Goal: Information Seeking & Learning: Learn about a topic

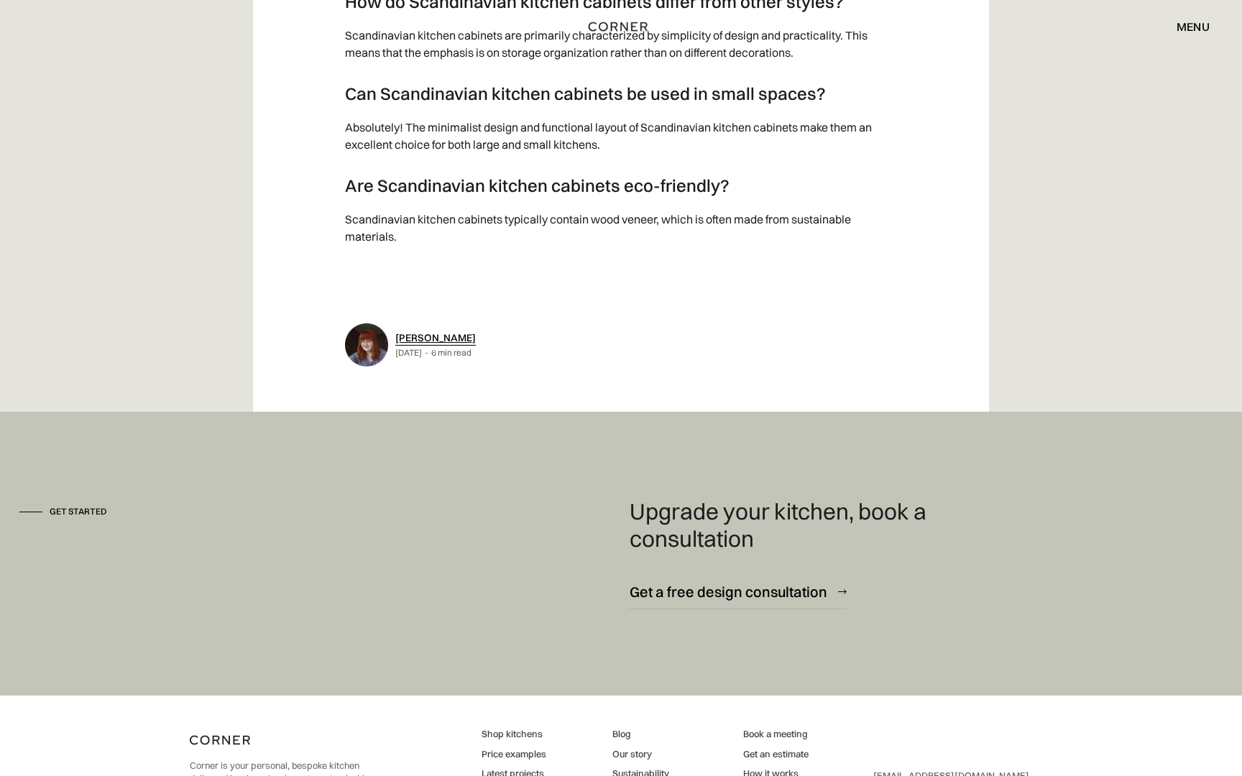
scroll to position [8934, 0]
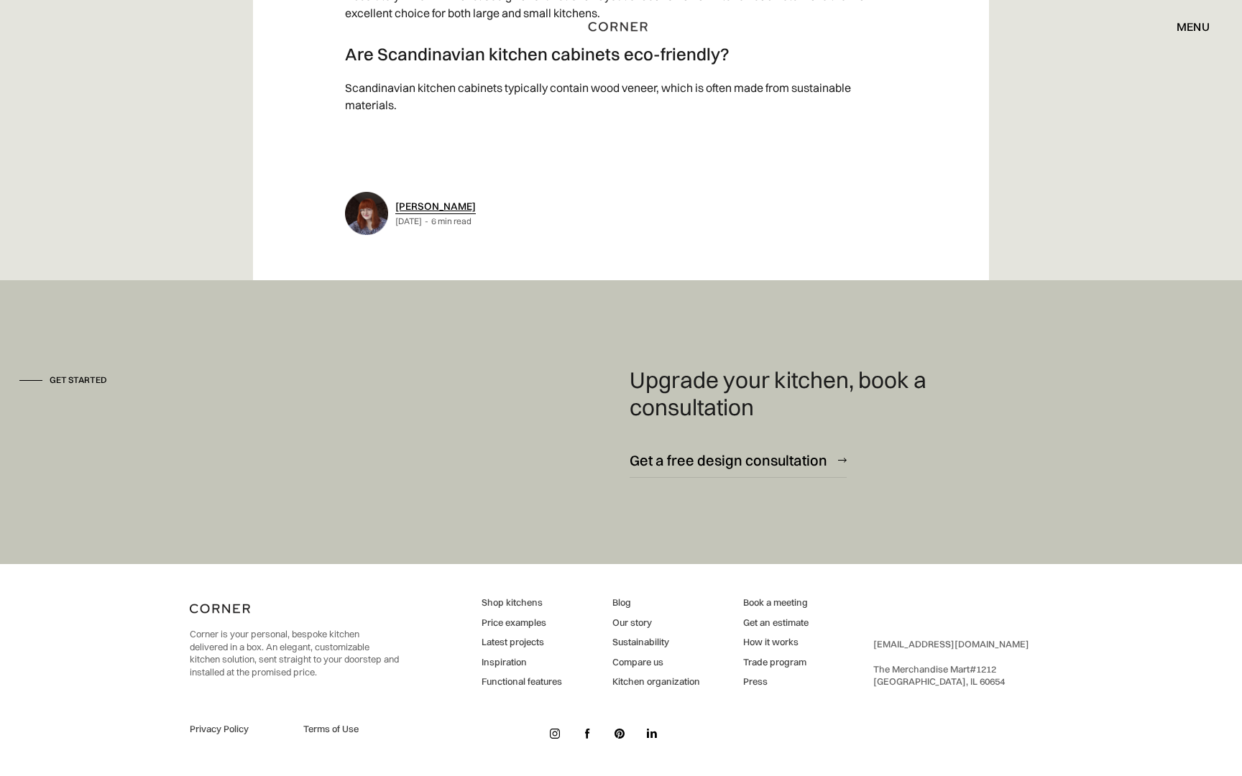
click at [521, 602] on link "Shop kitchens" at bounding box center [522, 603] width 81 height 13
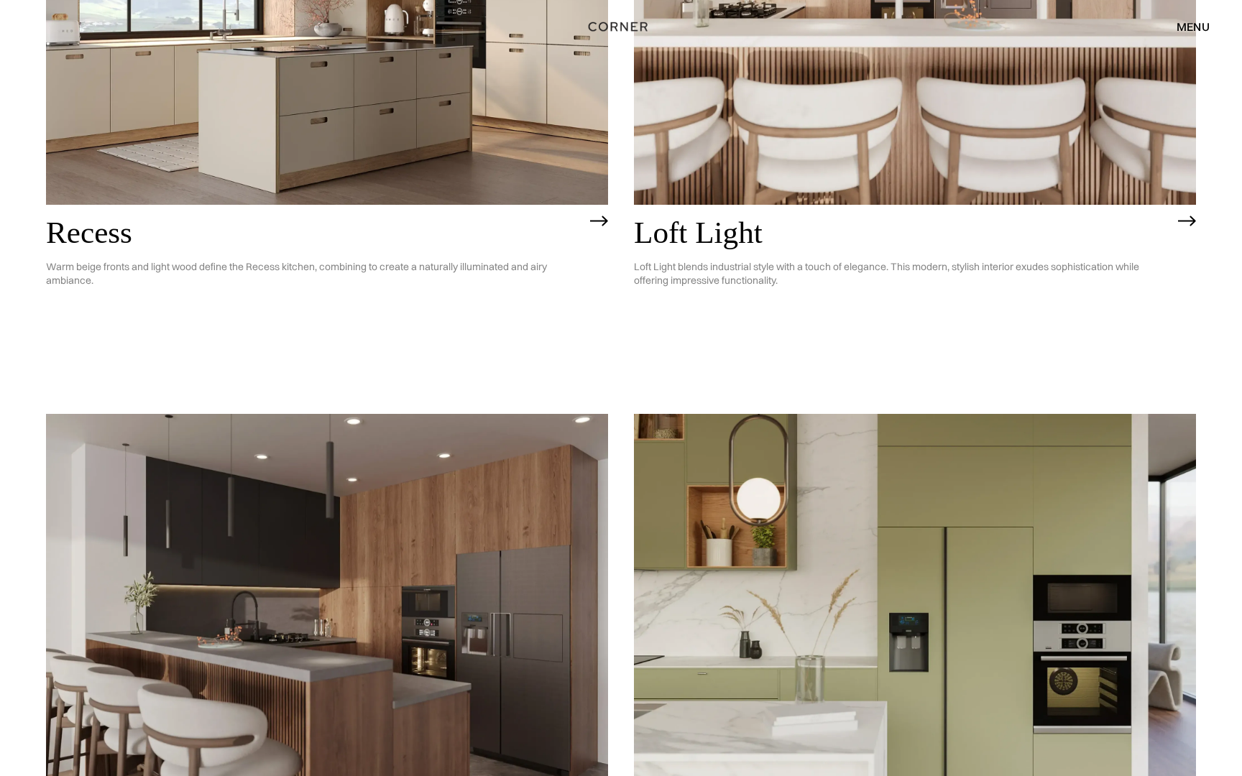
scroll to position [2383, 0]
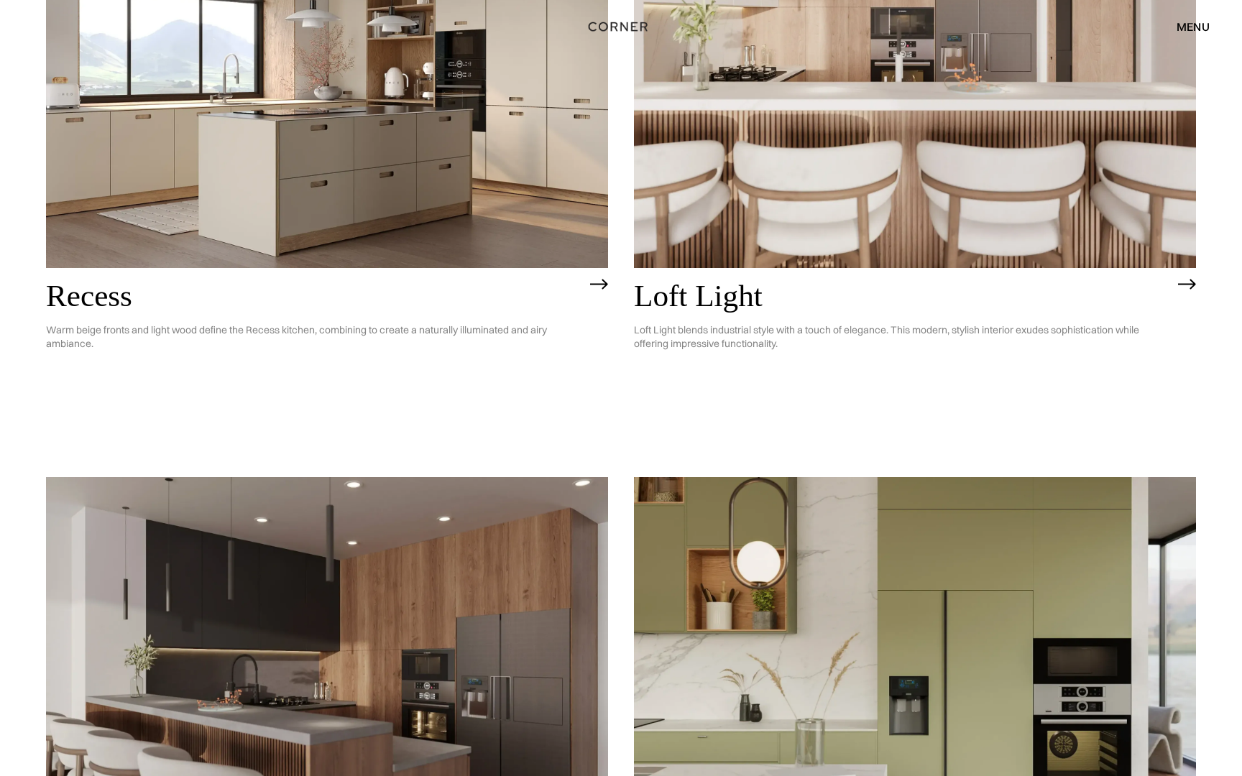
click at [745, 253] on img at bounding box center [915, 43] width 562 height 450
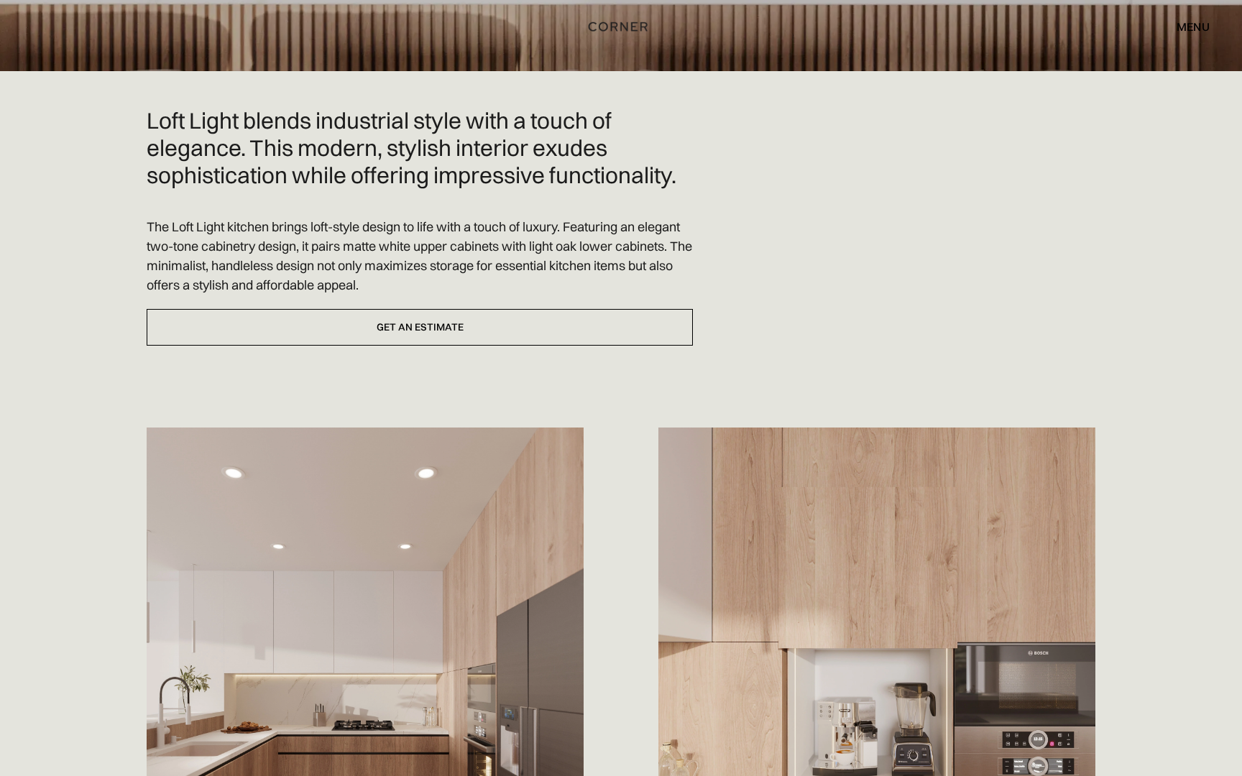
scroll to position [362, 0]
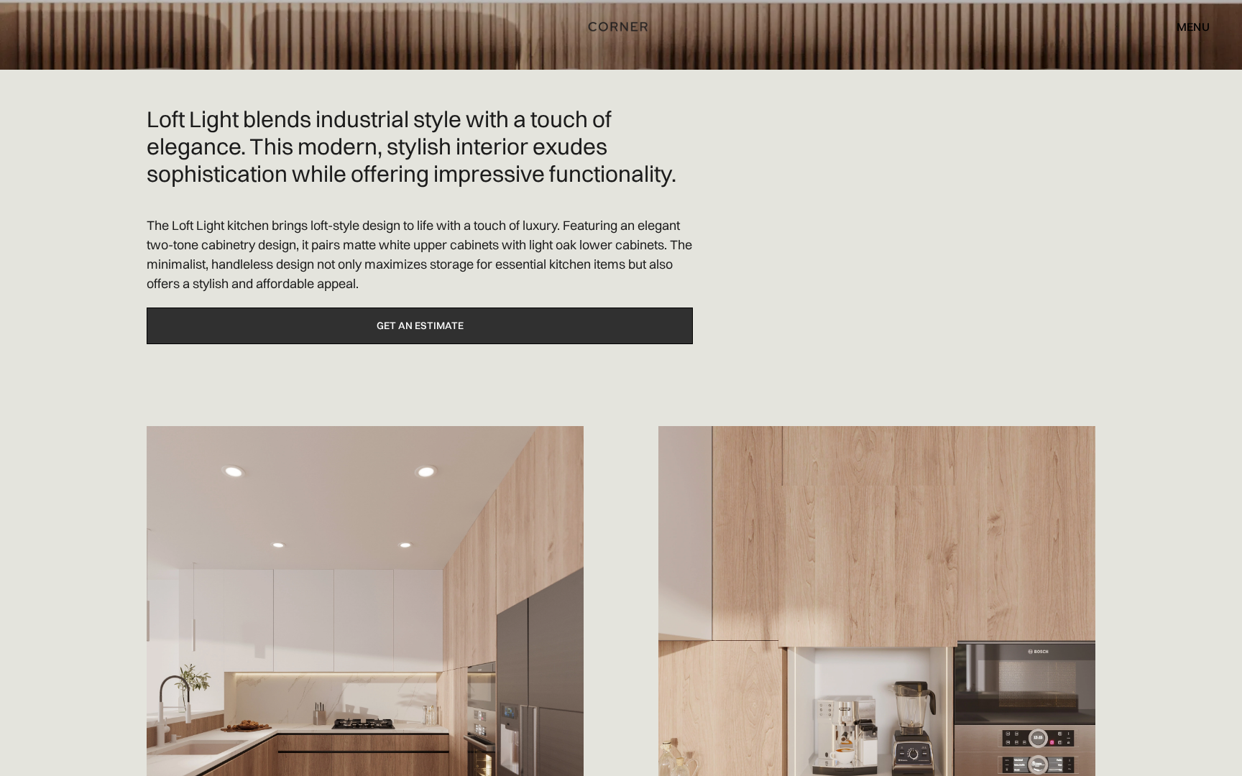
click at [669, 331] on link "Get an estimate" at bounding box center [420, 326] width 546 height 37
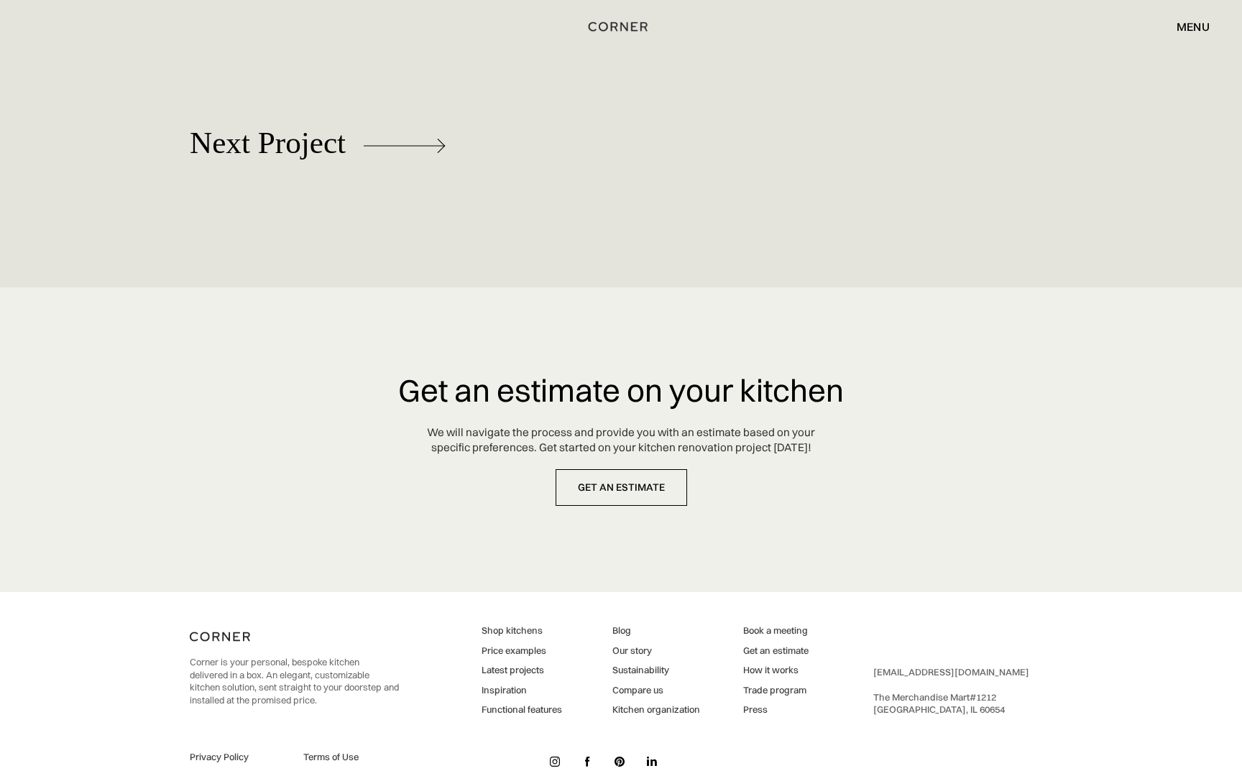
scroll to position [6660, 0]
click at [494, 643] on link "Price examples" at bounding box center [522, 649] width 81 height 13
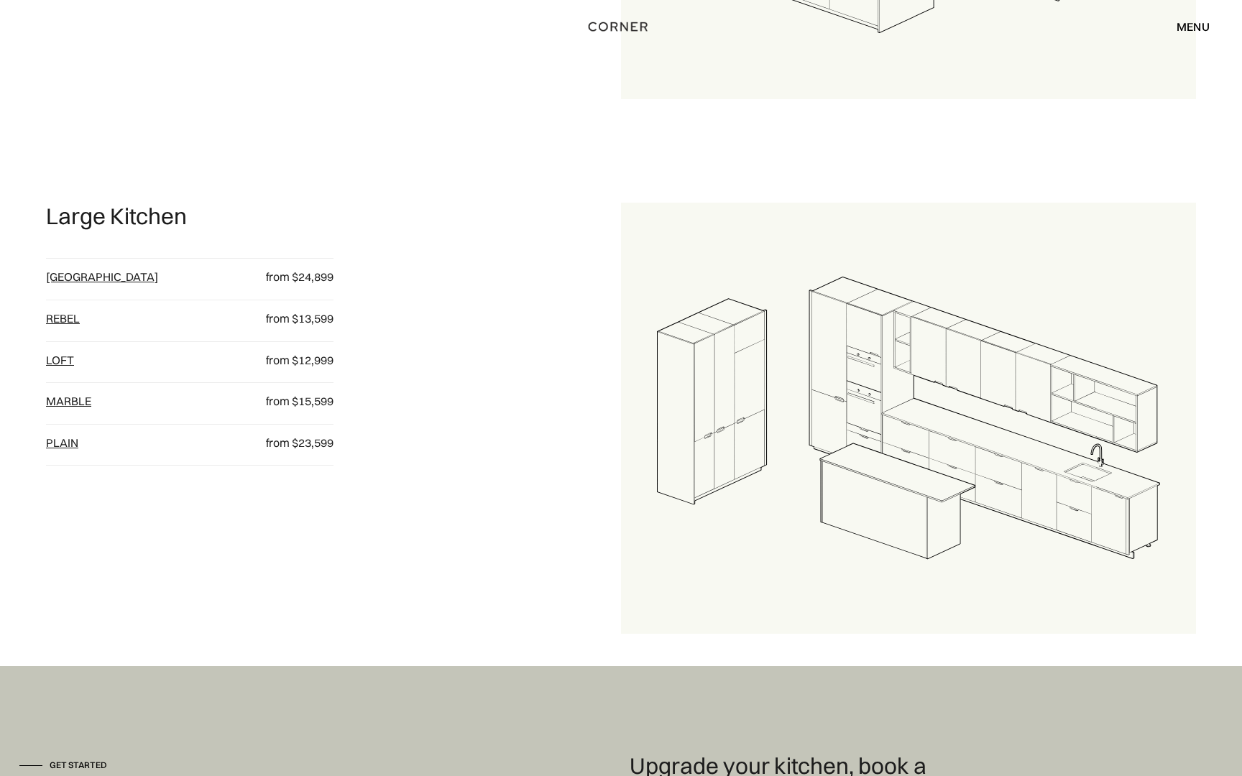
scroll to position [2146, 0]
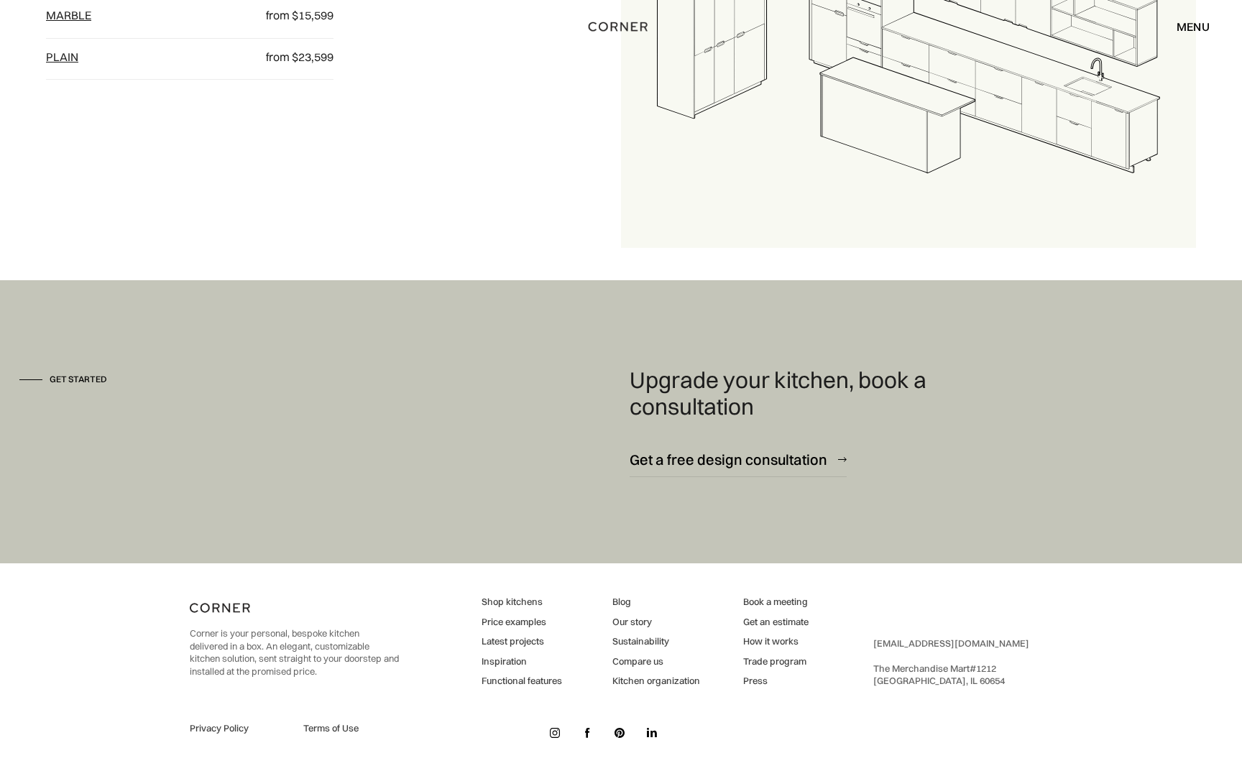
click at [512, 644] on link "Latest projects" at bounding box center [522, 641] width 81 height 13
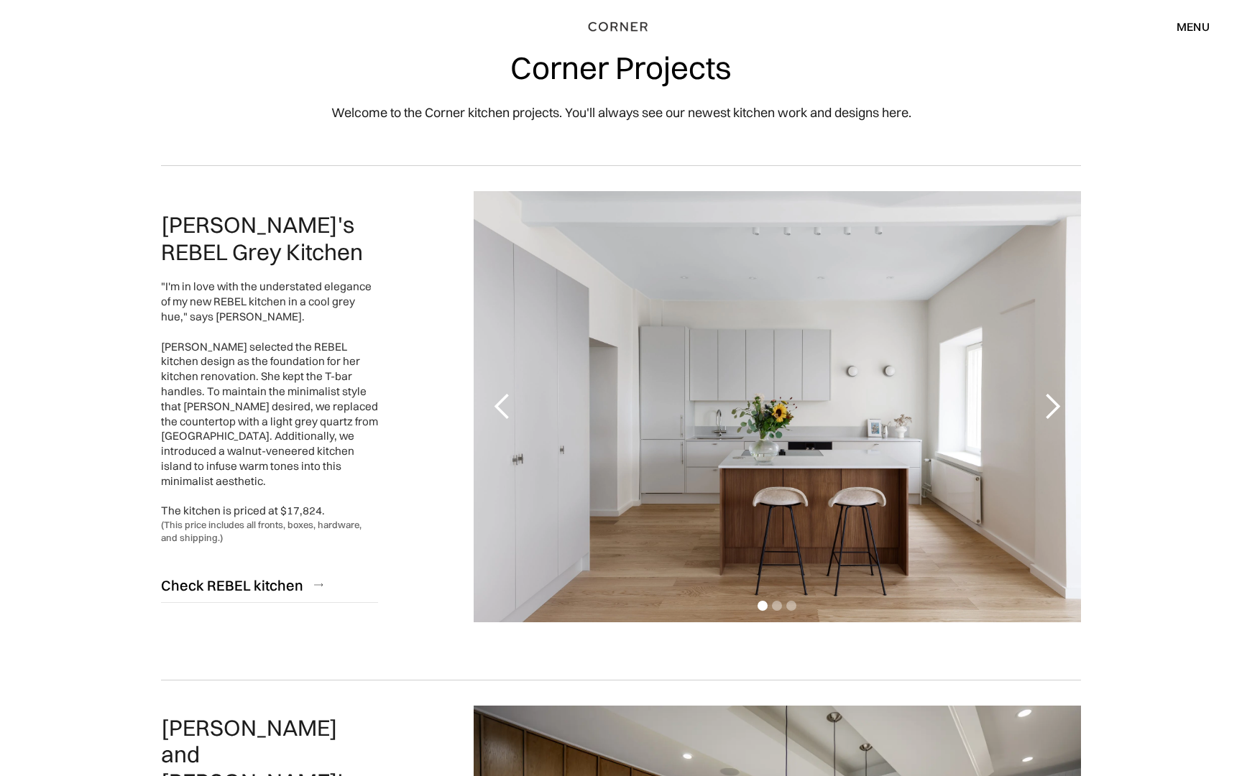
scroll to position [22, 0]
click at [1056, 417] on div "next slide" at bounding box center [1052, 405] width 29 height 29
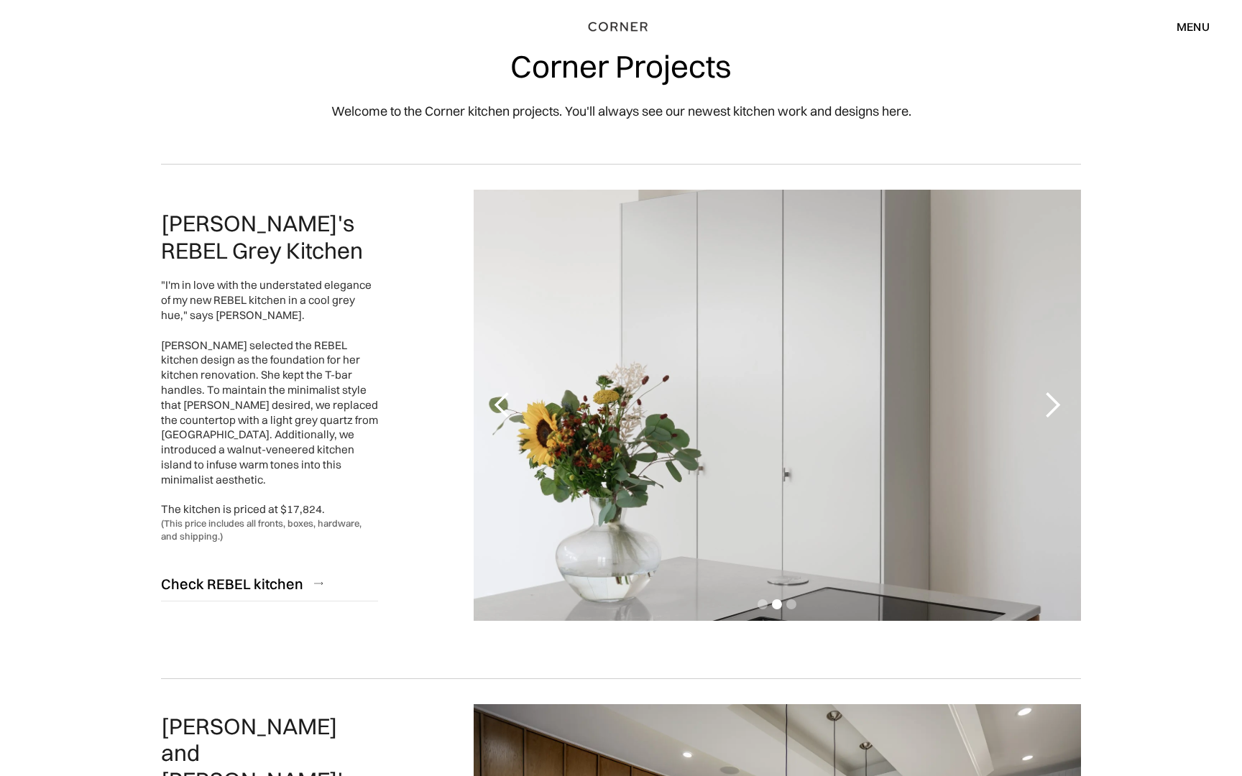
click at [1056, 417] on div "next slide" at bounding box center [1052, 405] width 29 height 29
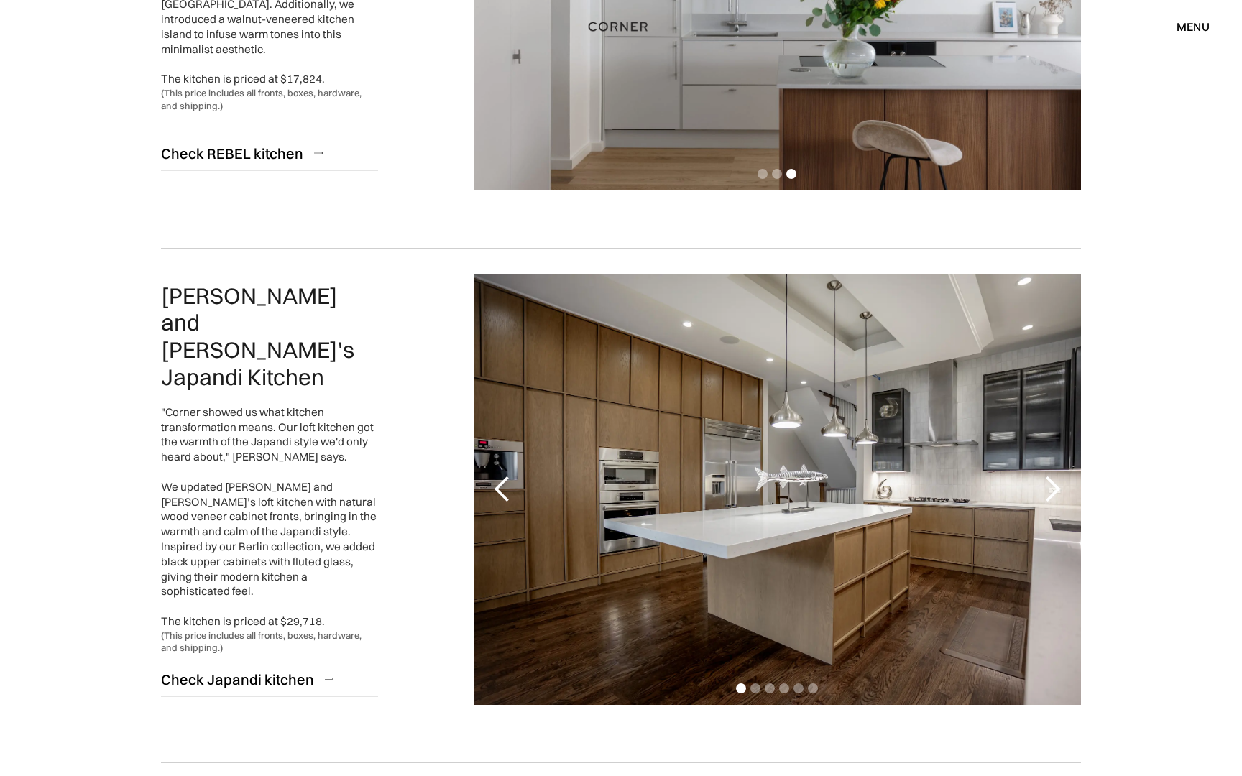
scroll to position [538, 0]
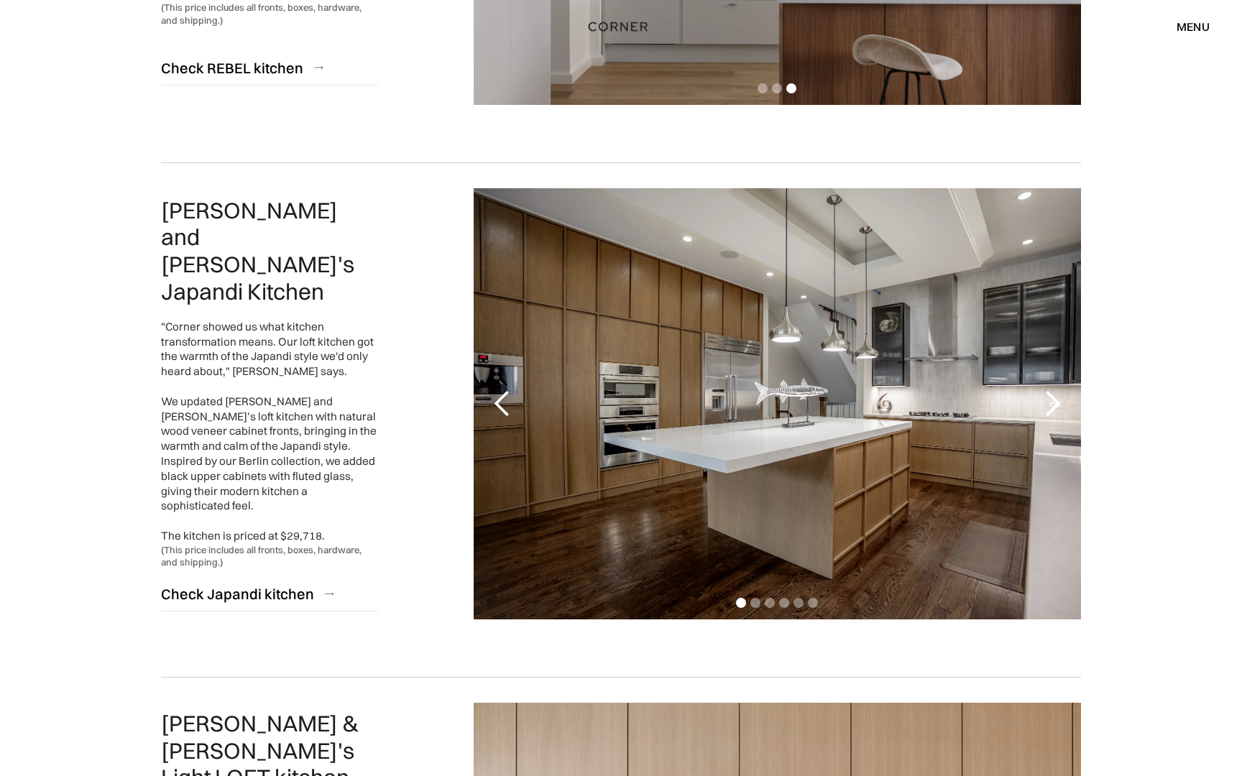
click at [1056, 416] on div "next slide" at bounding box center [1052, 404] width 29 height 29
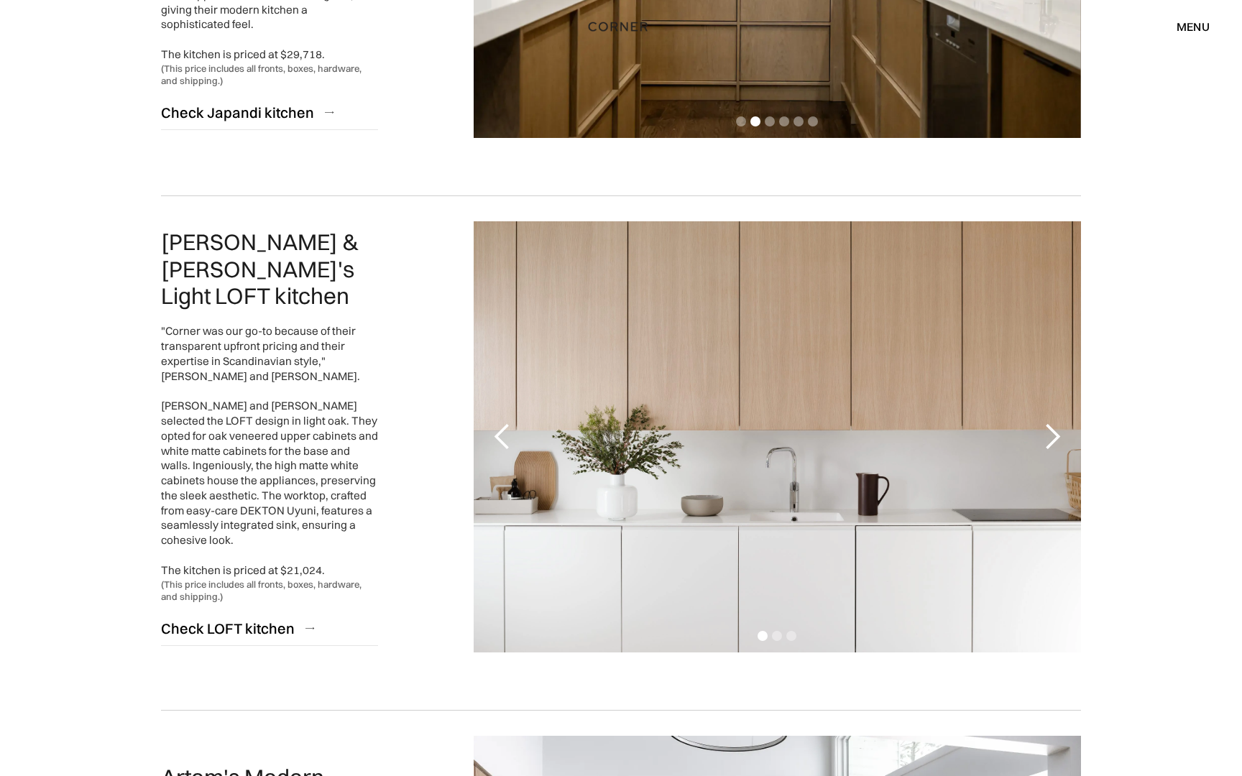
scroll to position [1036, 0]
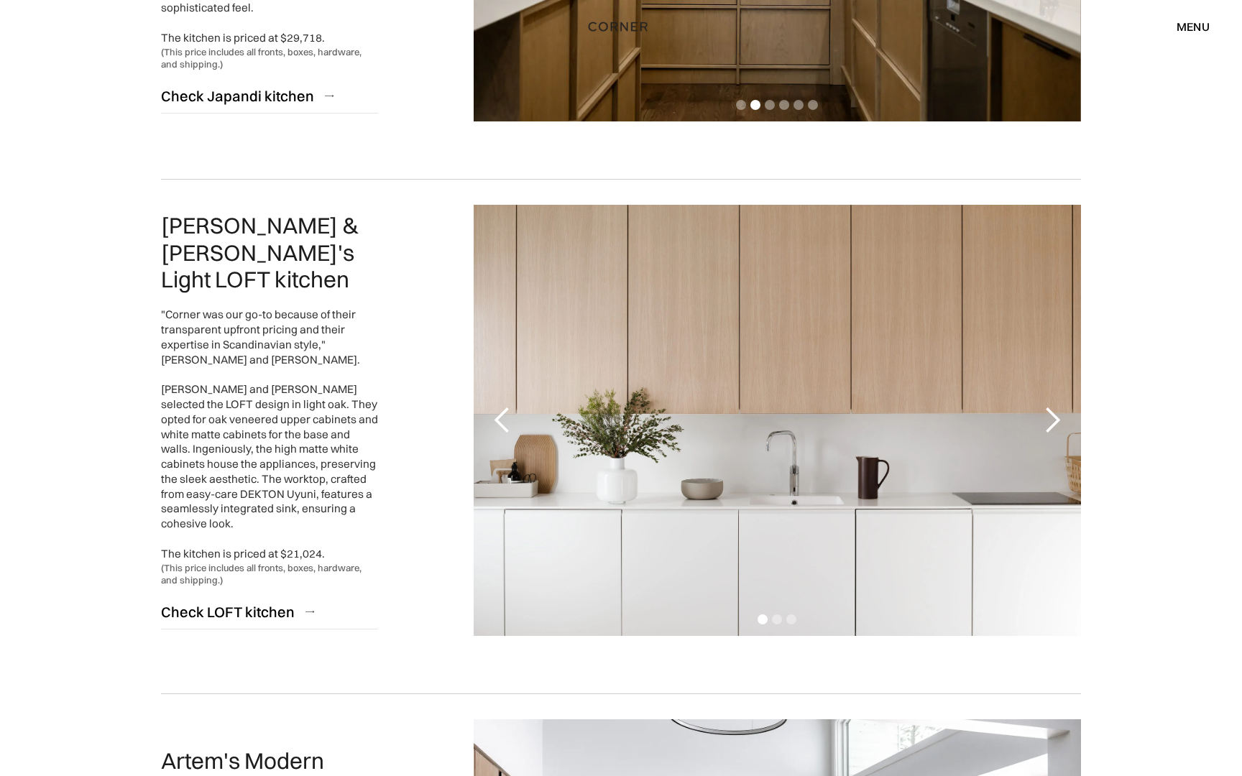
click at [1052, 419] on div "next slide" at bounding box center [1052, 420] width 29 height 29
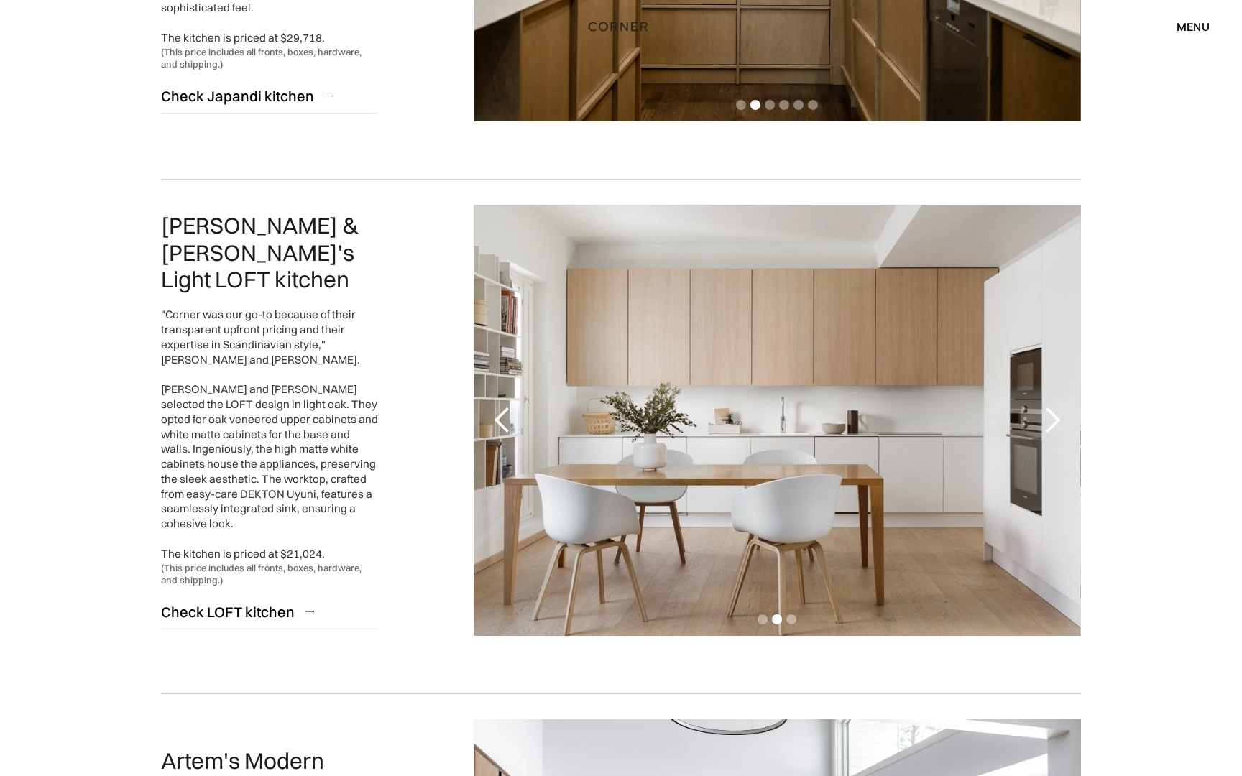
click at [1052, 419] on div "next slide" at bounding box center [1052, 420] width 29 height 29
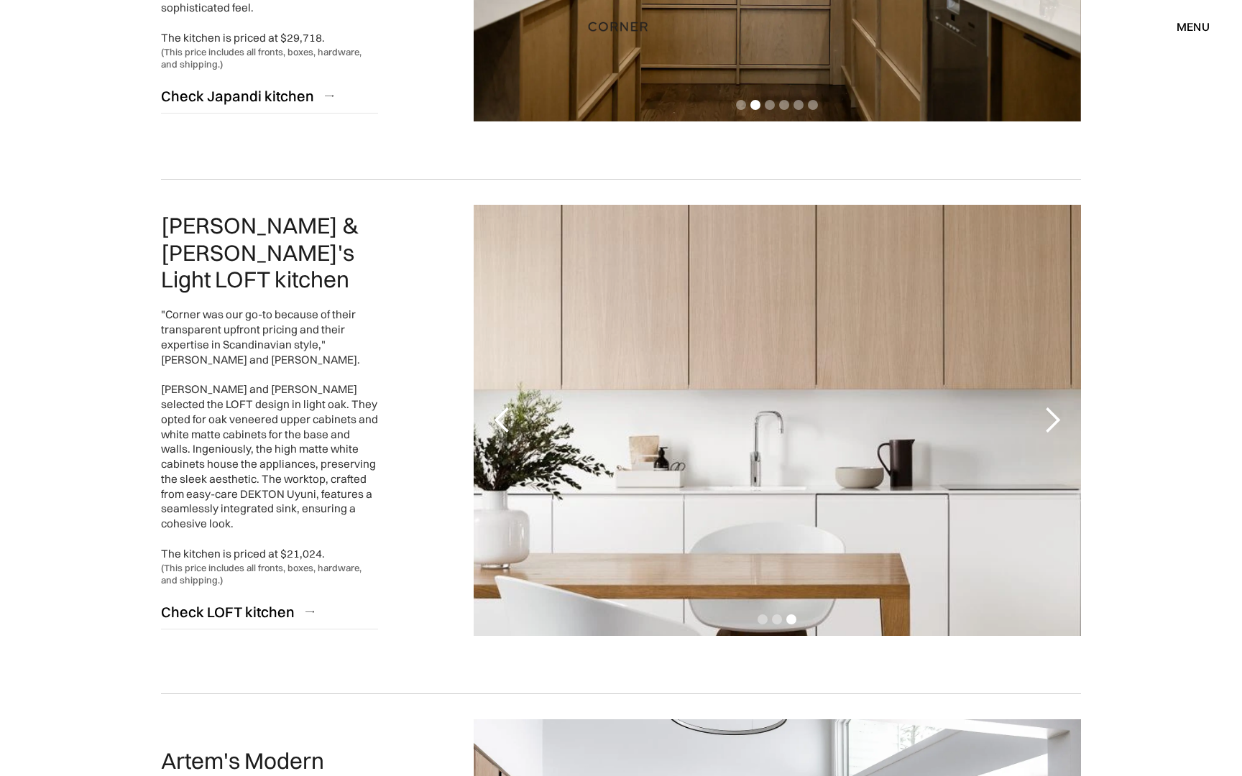
click at [1052, 419] on div "next slide" at bounding box center [1052, 420] width 29 height 29
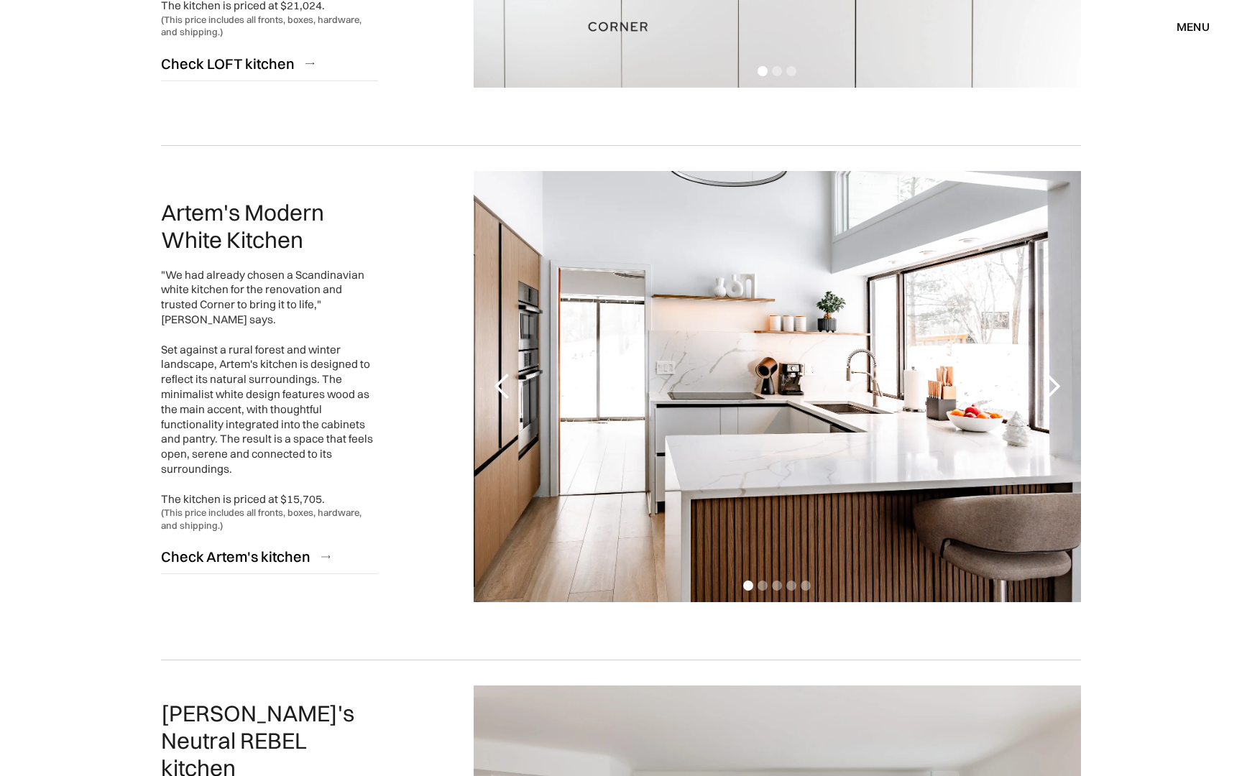
scroll to position [1586, 0]
click at [1047, 397] on div "next slide" at bounding box center [1052, 386] width 29 height 29
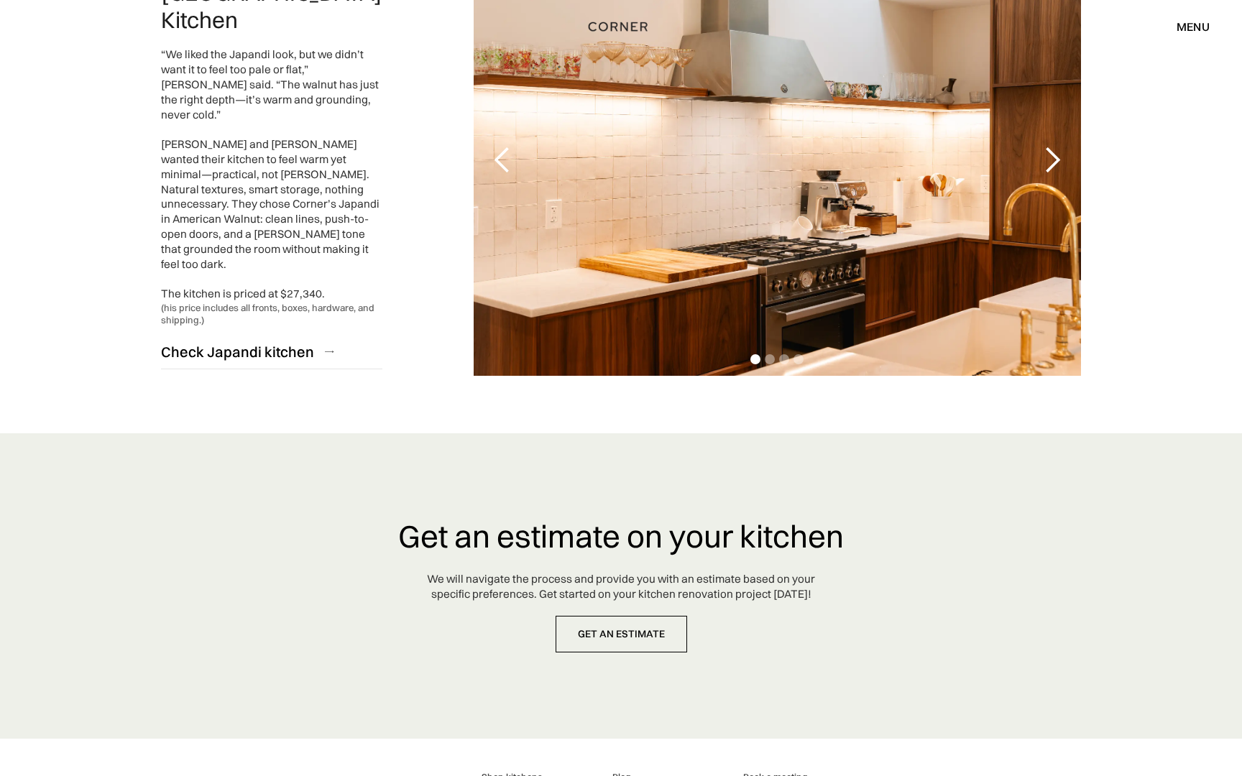
scroll to position [3549, 0]
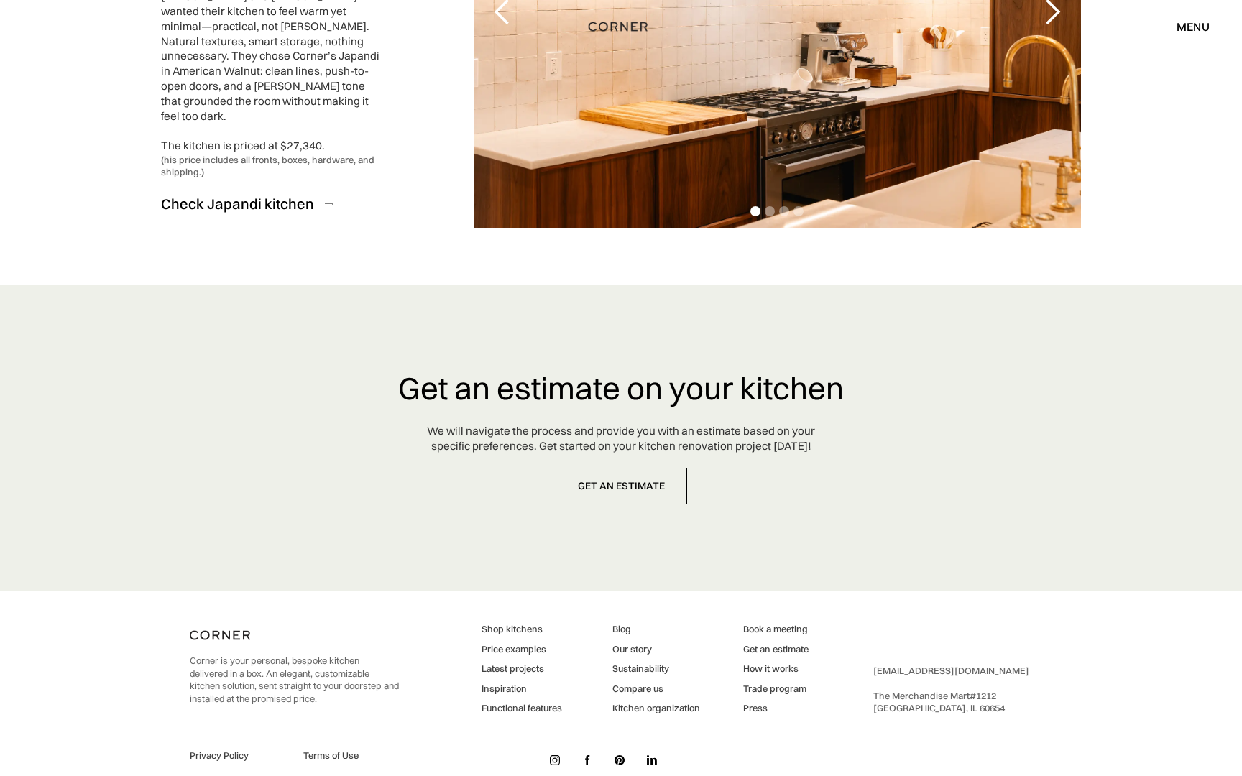
click at [522, 683] on link "Inspiration" at bounding box center [522, 689] width 81 height 13
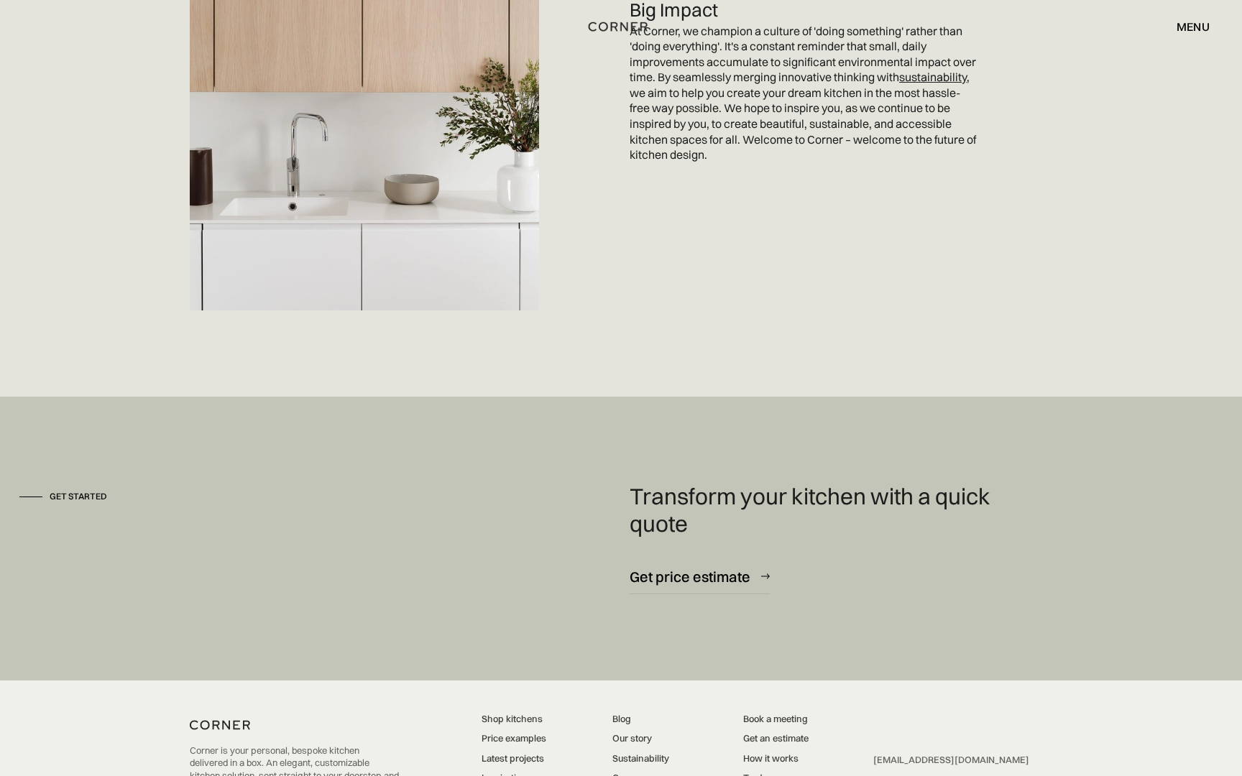
scroll to position [4009, 0]
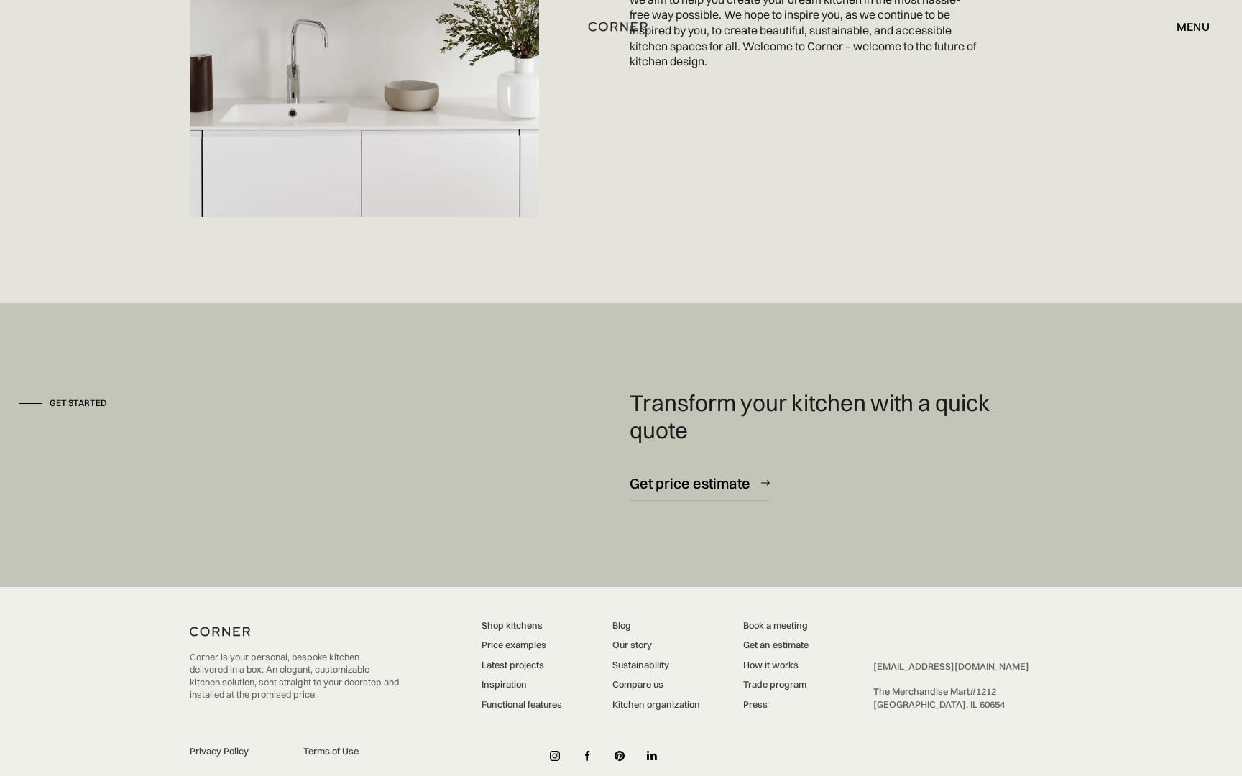
click at [789, 659] on link "How it works" at bounding box center [775, 665] width 65 height 13
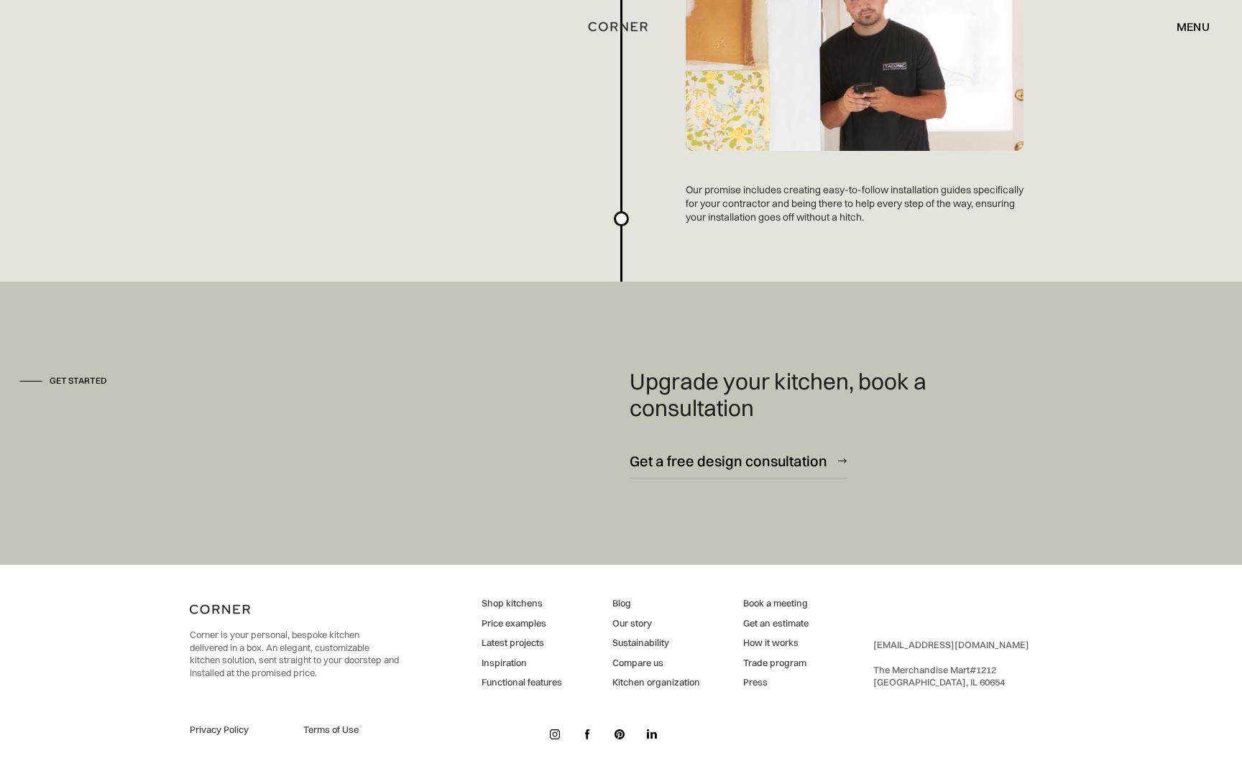
scroll to position [3842, 0]
click at [551, 733] on img at bounding box center [555, 733] width 10 height 10
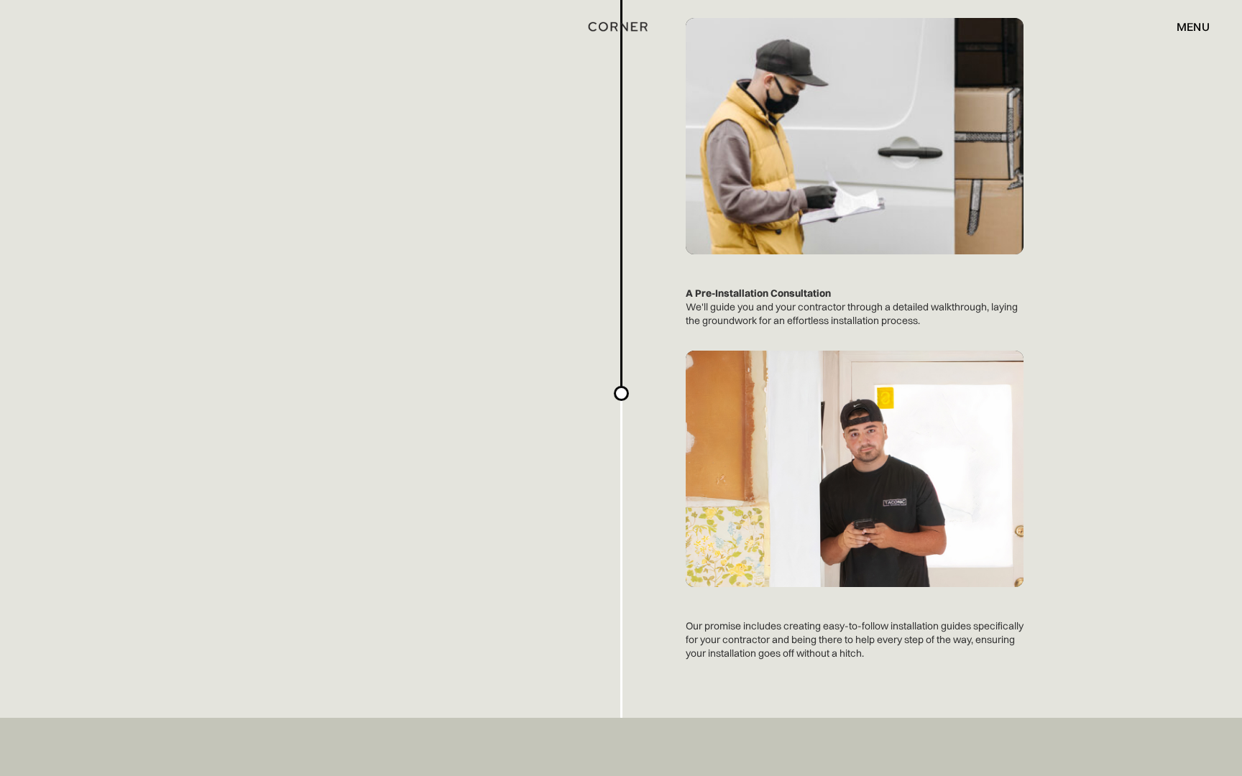
scroll to position [3842, 0]
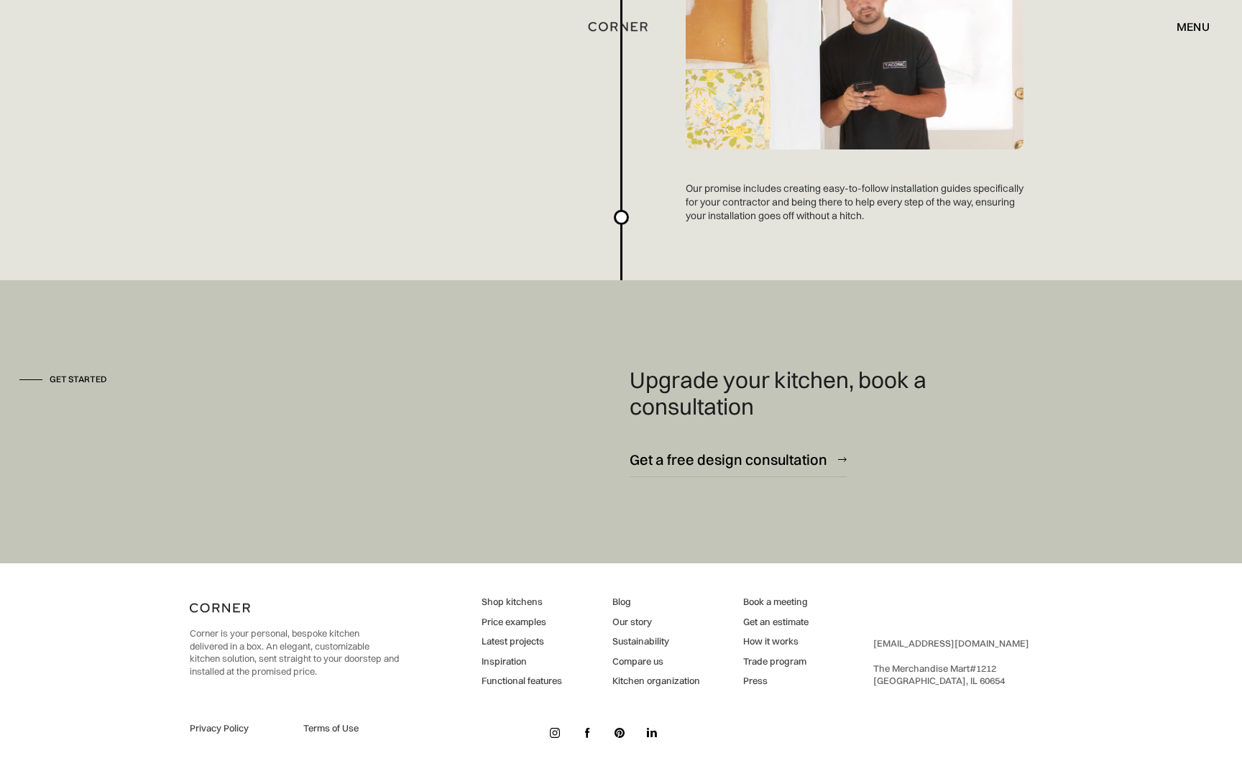
click at [589, 732] on img at bounding box center [588, 733] width 6 height 10
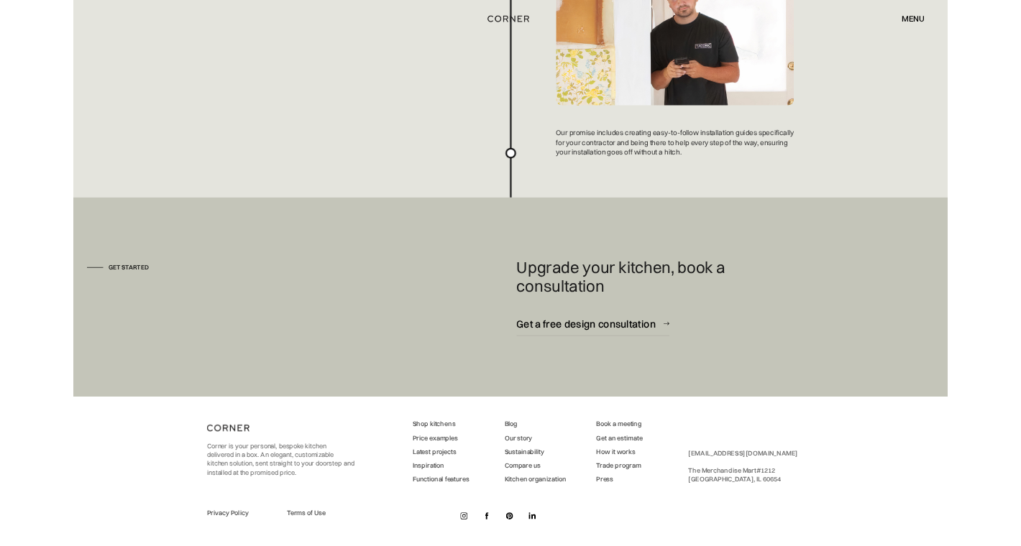
scroll to position [3704, 0]
